Goal: Task Accomplishment & Management: Complete application form

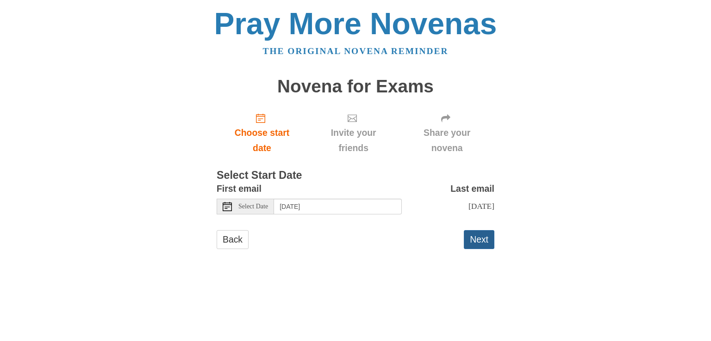
click at [477, 241] on button "Next" at bounding box center [479, 239] width 31 height 19
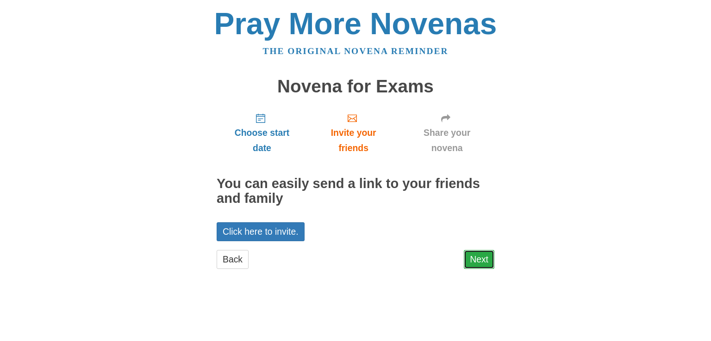
click at [481, 261] on link "Next" at bounding box center [479, 259] width 31 height 19
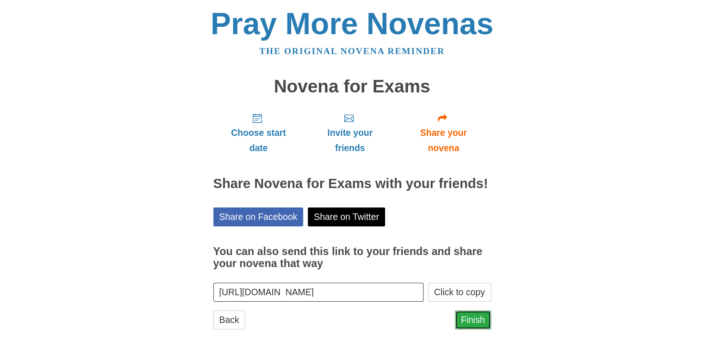
click at [468, 321] on link "Finish" at bounding box center [473, 320] width 36 height 19
